Goal: Task Accomplishment & Management: Use online tool/utility

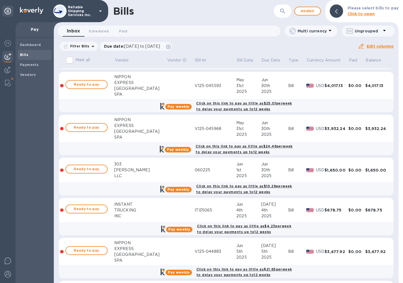
scroll to position [83, 0]
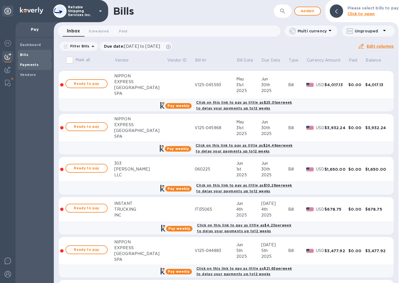
click at [23, 62] on div "Payments" at bounding box center [35, 65] width 34 height 10
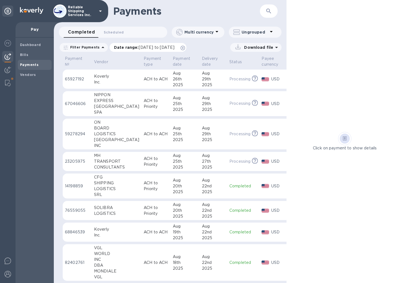
click at [185, 48] on icon at bounding box center [182, 48] width 4 height 4
click at [144, 207] on p "ACH to Priority" at bounding box center [156, 211] width 25 height 12
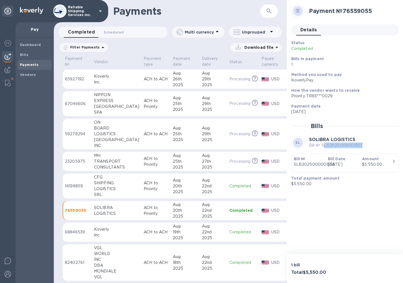
drag, startPoint x: 362, startPoint y: 145, endPoint x: 325, endPoint y: 146, distance: 37.5
click at [325, 146] on div "SL SOLIBRA LOGISTICS Bill № SLB2025000001353" at bounding box center [345, 142] width 108 height 13
drag, startPoint x: 375, startPoint y: 15, endPoint x: 345, endPoint y: 14, distance: 30.2
click at [345, 14] on div "Payment № 76559055" at bounding box center [352, 10] width 90 height 11
copy h2 "76559055"
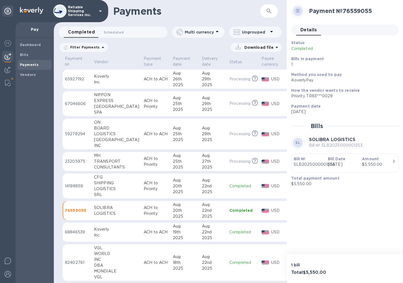
click at [151, 184] on p "ACH to Priority" at bounding box center [156, 186] width 25 height 12
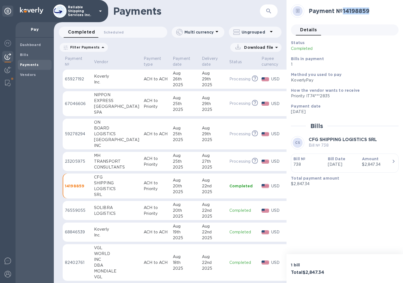
drag, startPoint x: 375, startPoint y: 10, endPoint x: 345, endPoint y: 10, distance: 30.5
click at [345, 10] on h2 "Payment № 14198859" at bounding box center [351, 10] width 85 height 7
copy h2 "14198859"
click at [180, 159] on div "25th" at bounding box center [185, 162] width 25 height 6
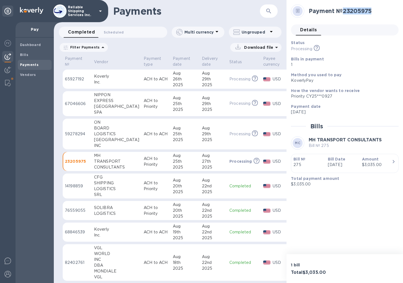
drag, startPoint x: 345, startPoint y: 10, endPoint x: 382, endPoint y: 11, distance: 36.3
click at [382, 11] on h2 "Payment № 23205975" at bounding box center [351, 10] width 85 height 7
copy h2 "23205975"
